Goal: Task Accomplishment & Management: Manage account settings

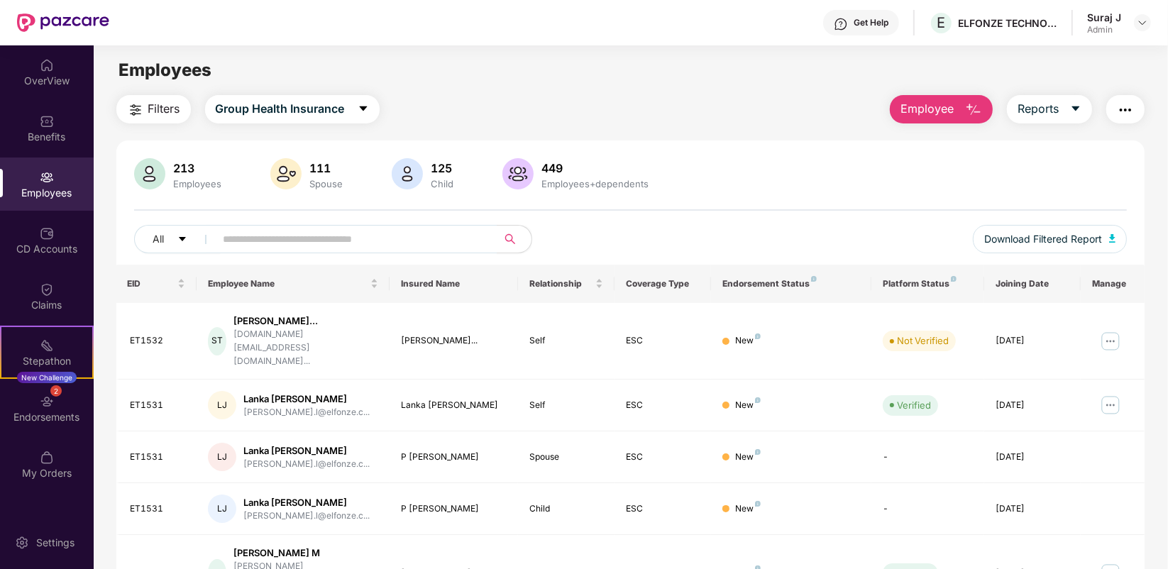
click at [958, 123] on div "Filters Group Health Insurance Employee Reports 213 Employees 111 Spouse 125 Ch…" at bounding box center [630, 534] width 1029 height 878
click at [1105, 394] on img at bounding box center [1110, 405] width 23 height 23
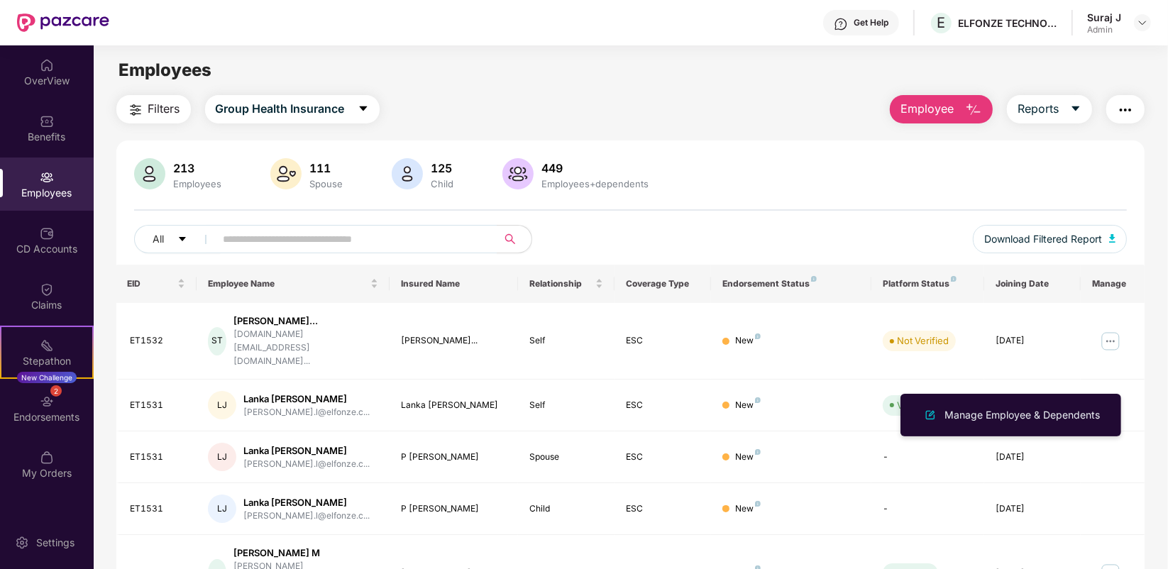
click at [1058, 434] on ul "Manage Employee & Dependents" at bounding box center [1010, 415] width 221 height 43
click at [1059, 417] on div "Manage Employee & Dependents" at bounding box center [1021, 415] width 161 height 16
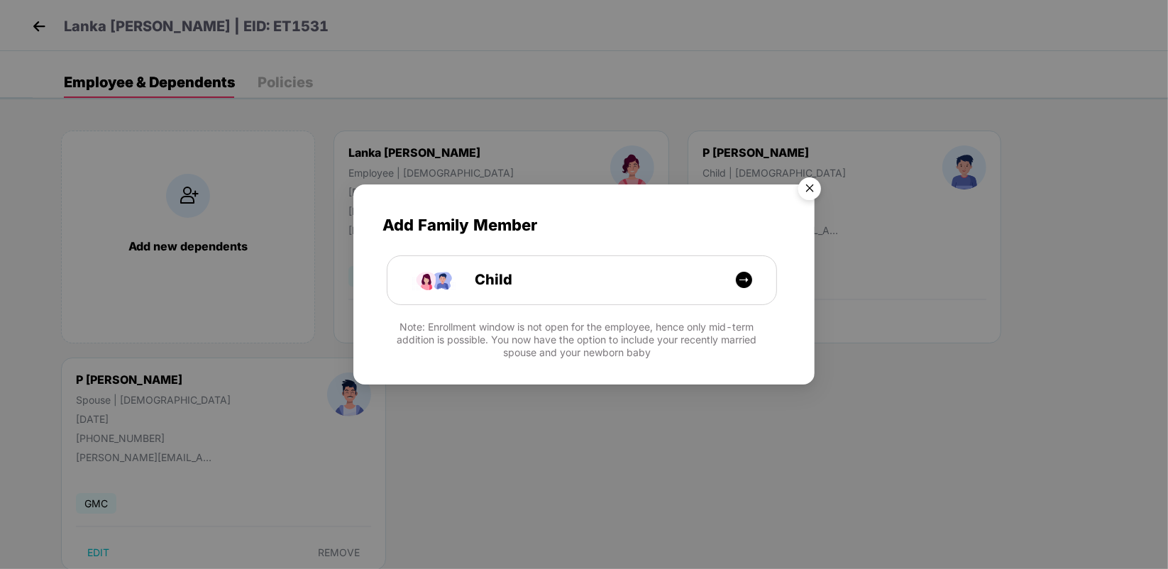
click at [800, 189] on img "Close" at bounding box center [810, 191] width 40 height 40
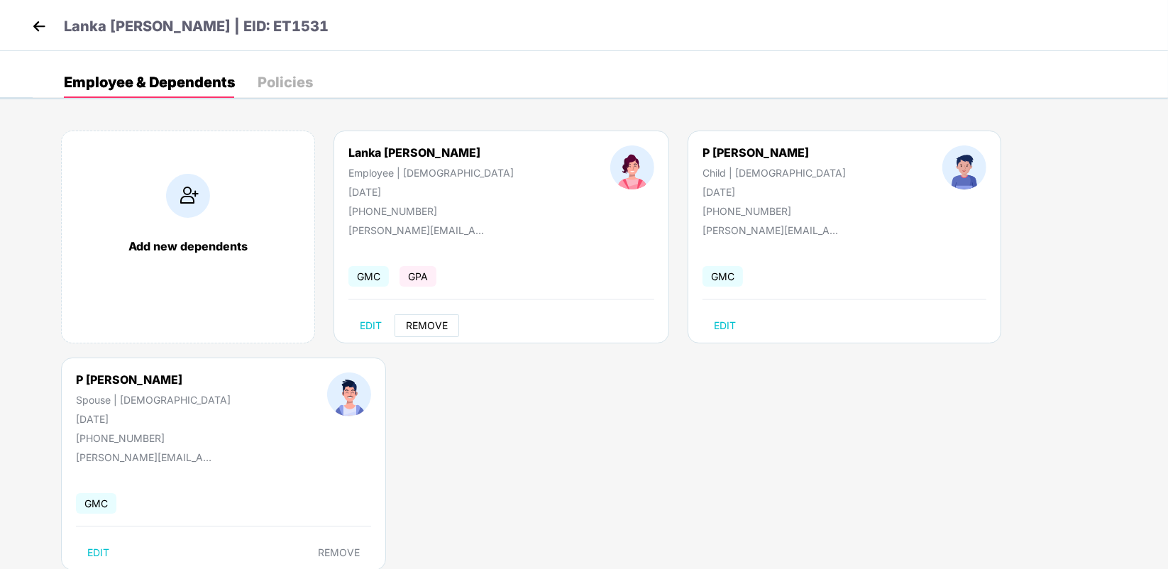
click at [434, 323] on span "REMOVE" at bounding box center [427, 325] width 42 height 11
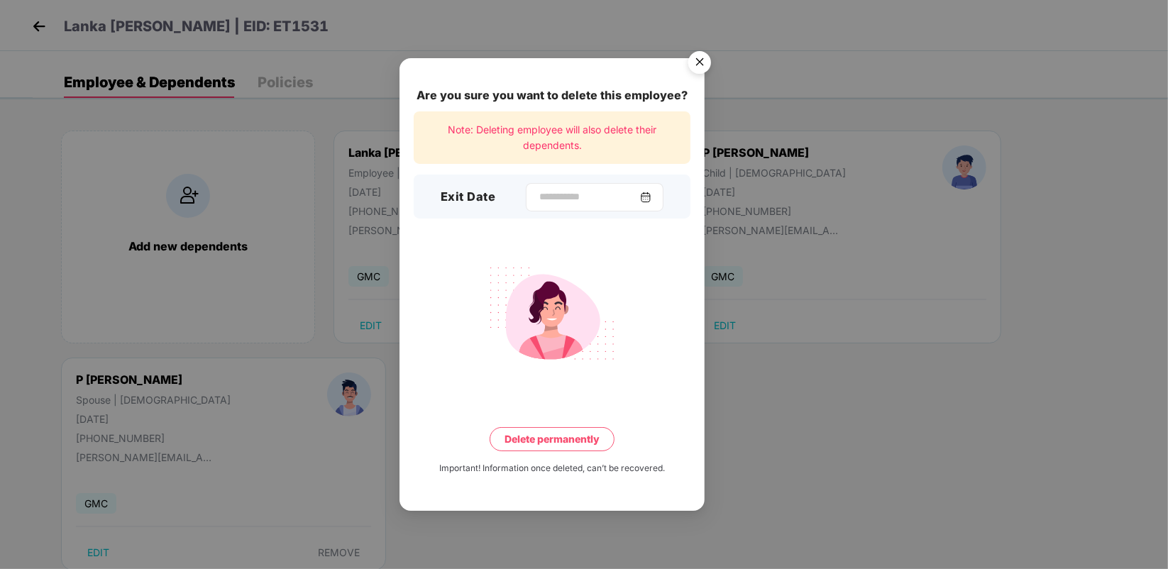
click at [647, 201] on img at bounding box center [645, 197] width 11 height 11
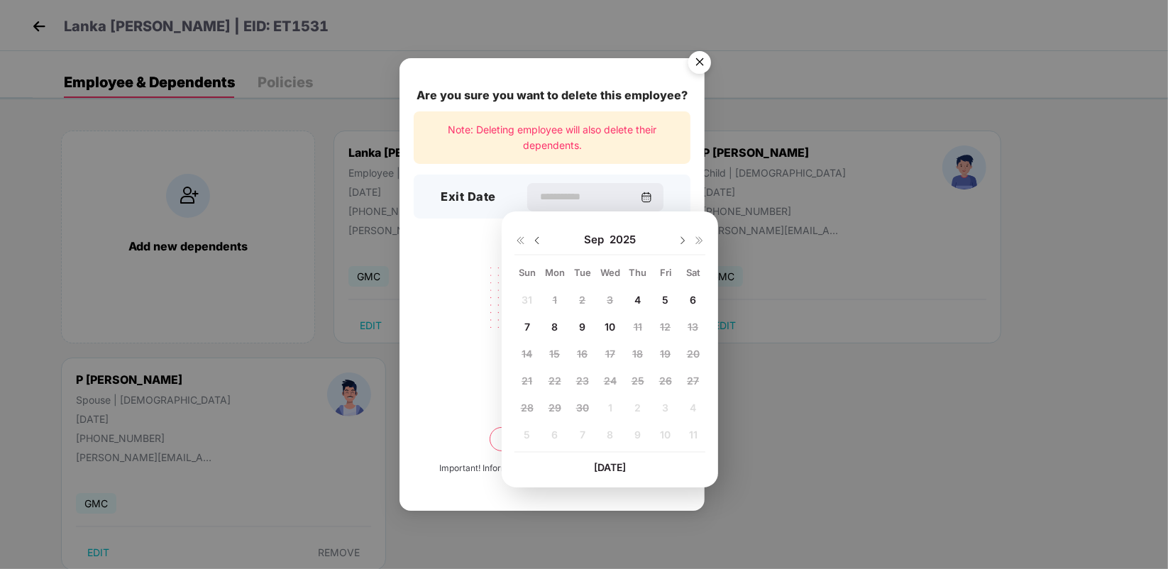
click at [584, 326] on span "9" at bounding box center [582, 327] width 6 height 12
type input "**********"
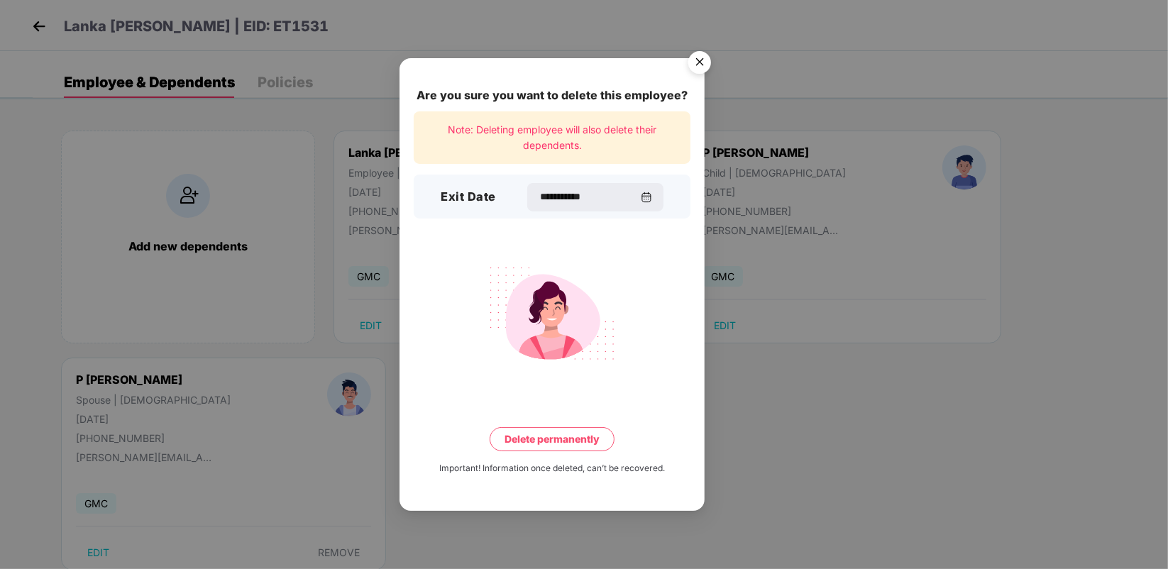
click at [569, 438] on button "Delete permanently" at bounding box center [551, 439] width 125 height 24
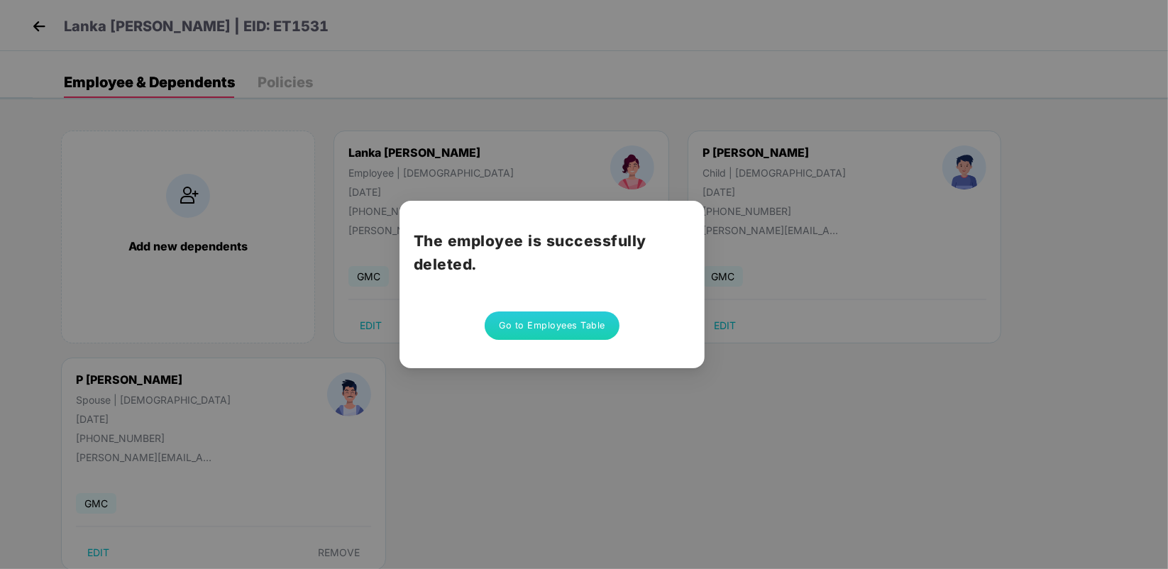
click at [558, 330] on button "Go to Employees Table" at bounding box center [552, 325] width 135 height 28
